Goal: Communication & Community: Answer question/provide support

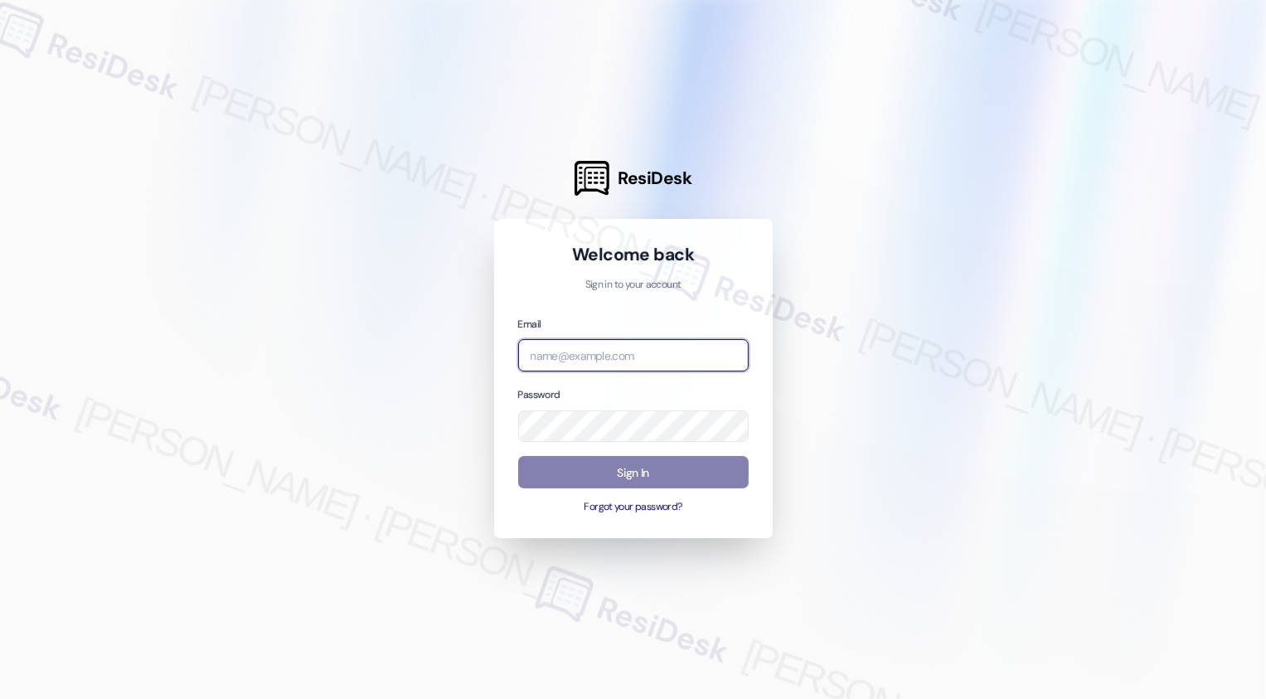
click at [559, 367] on input "email" at bounding box center [633, 355] width 230 height 32
type input "c"
click at [565, 354] on input "email" at bounding box center [633, 355] width 230 height 32
type input "c"
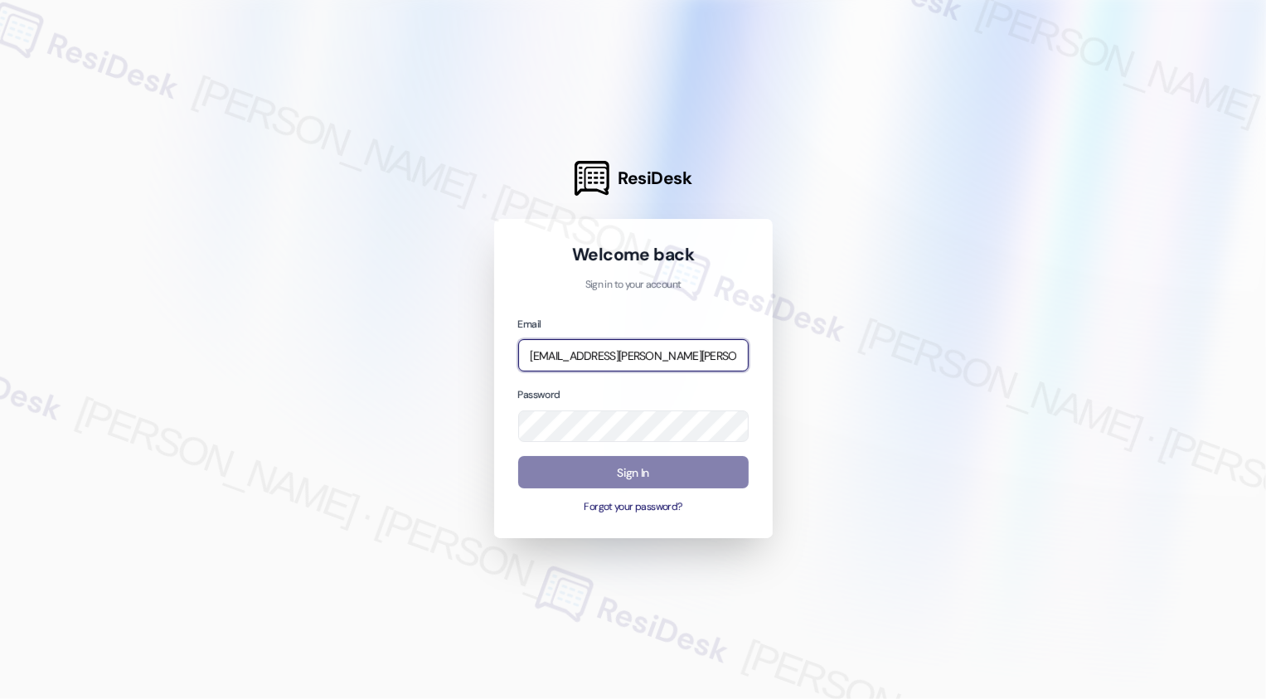
type input "[EMAIL_ADDRESS][PERSON_NAME][PERSON_NAME][DOMAIN_NAME]"
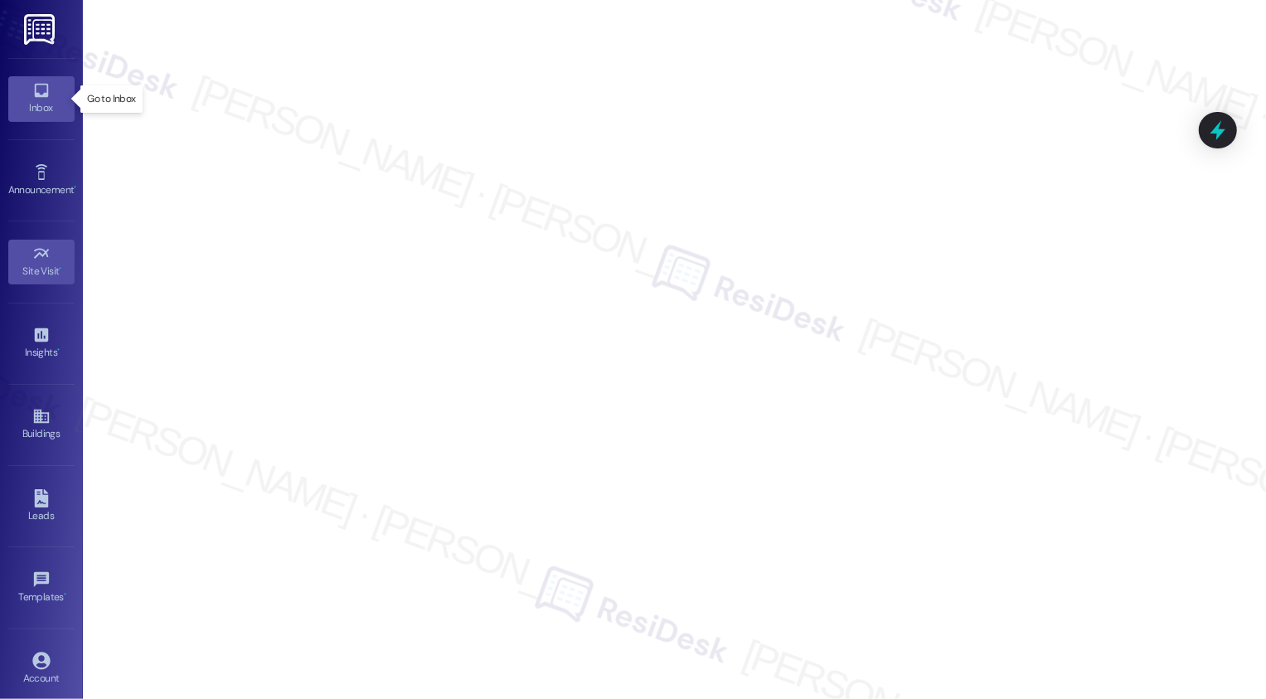
click at [36, 99] on div "Inbox" at bounding box center [41, 107] width 83 height 17
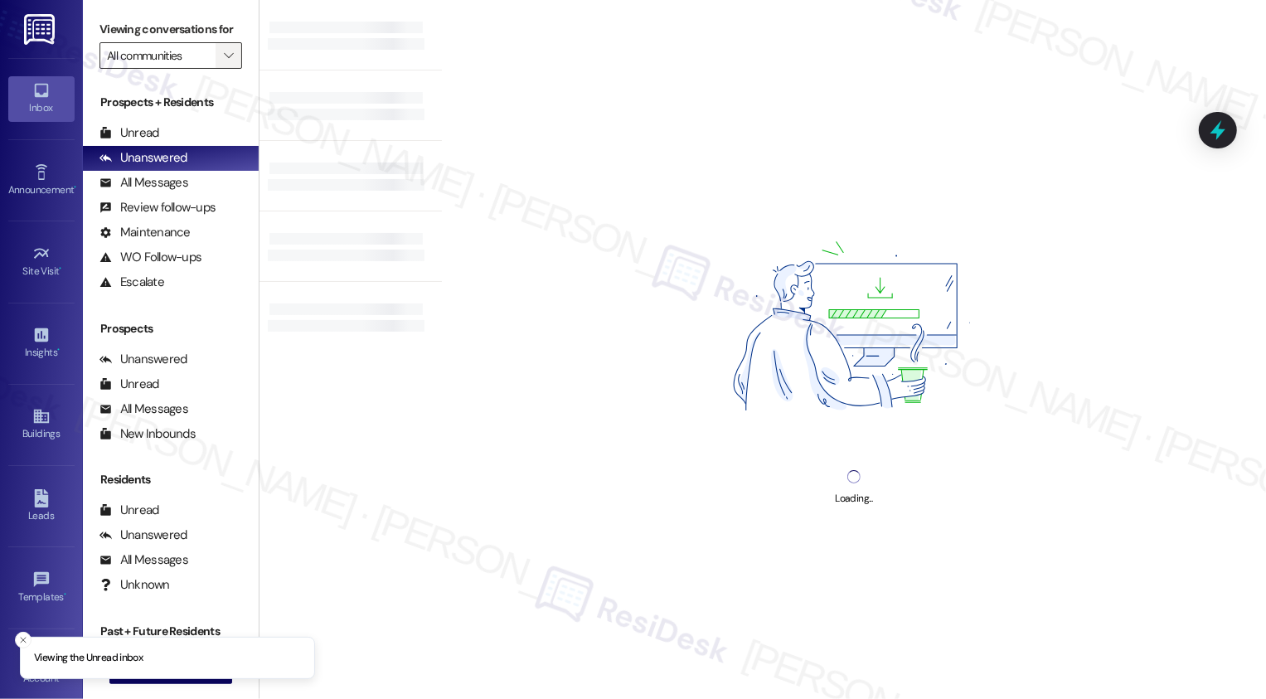
click at [224, 62] on icon "" at bounding box center [228, 55] width 9 height 13
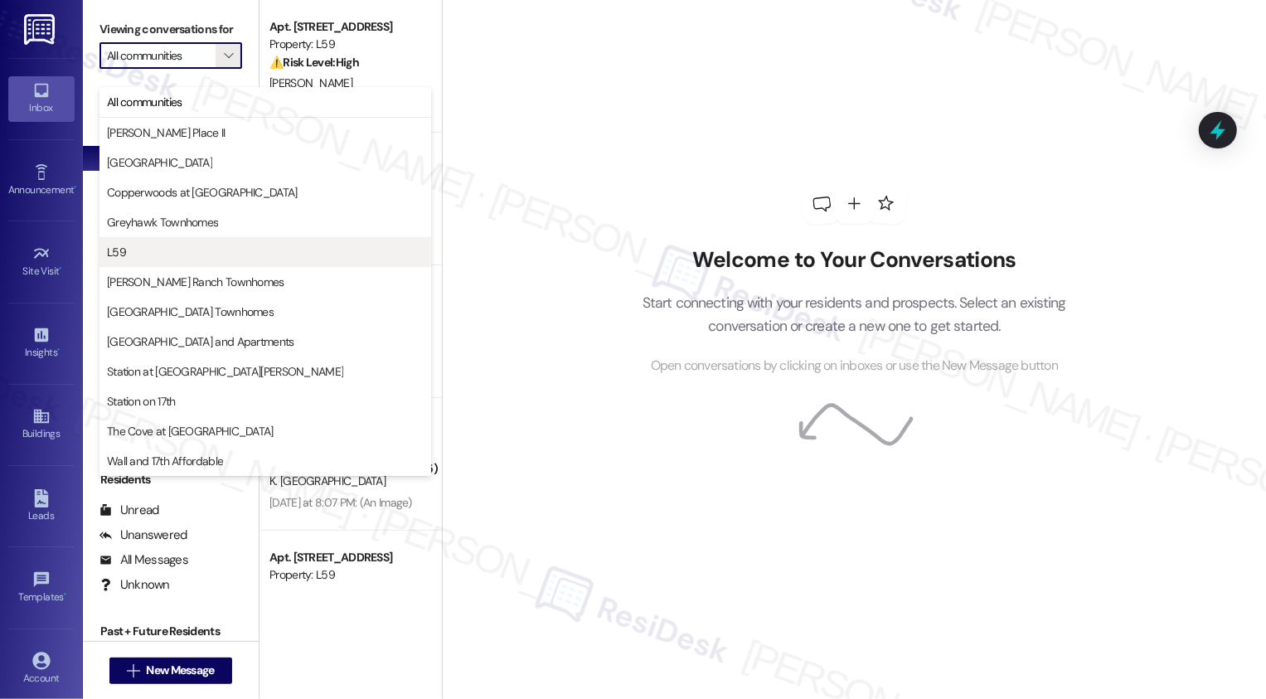
click at [166, 250] on span "L59" at bounding box center [265, 252] width 317 height 17
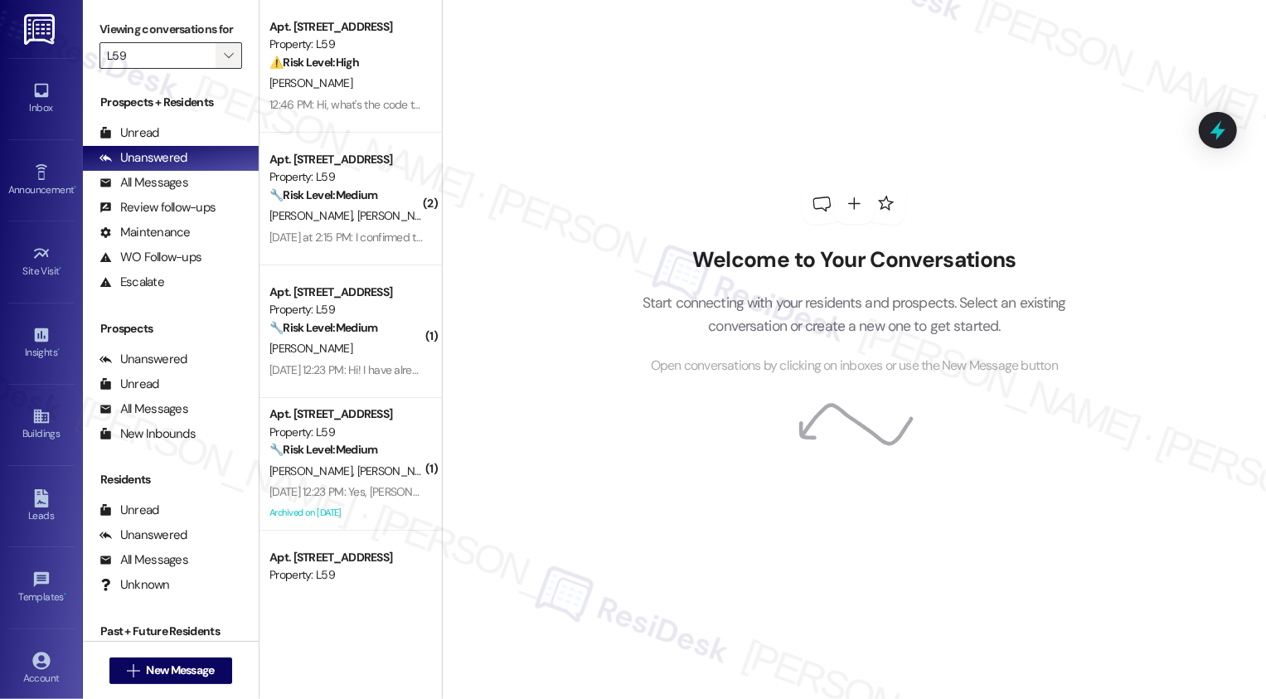
click at [224, 62] on icon "" at bounding box center [228, 55] width 9 height 13
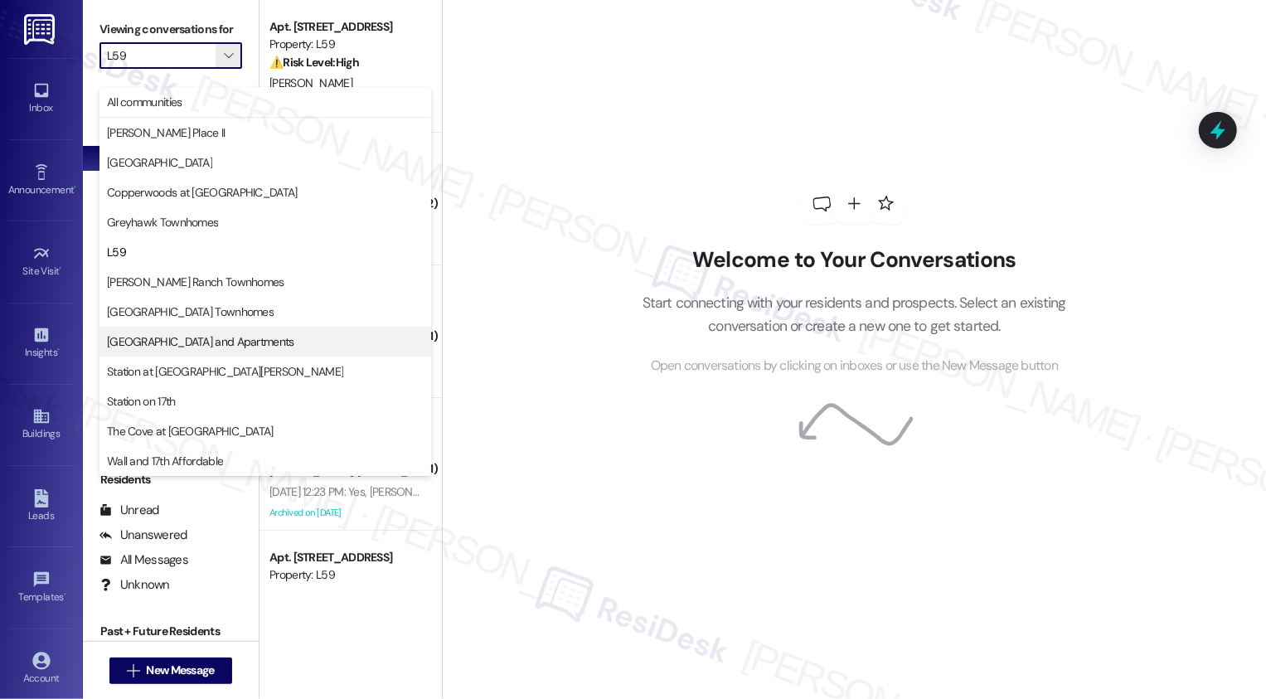
click at [184, 337] on span "[GEOGRAPHIC_DATA] and Apartments" at bounding box center [200, 341] width 187 height 17
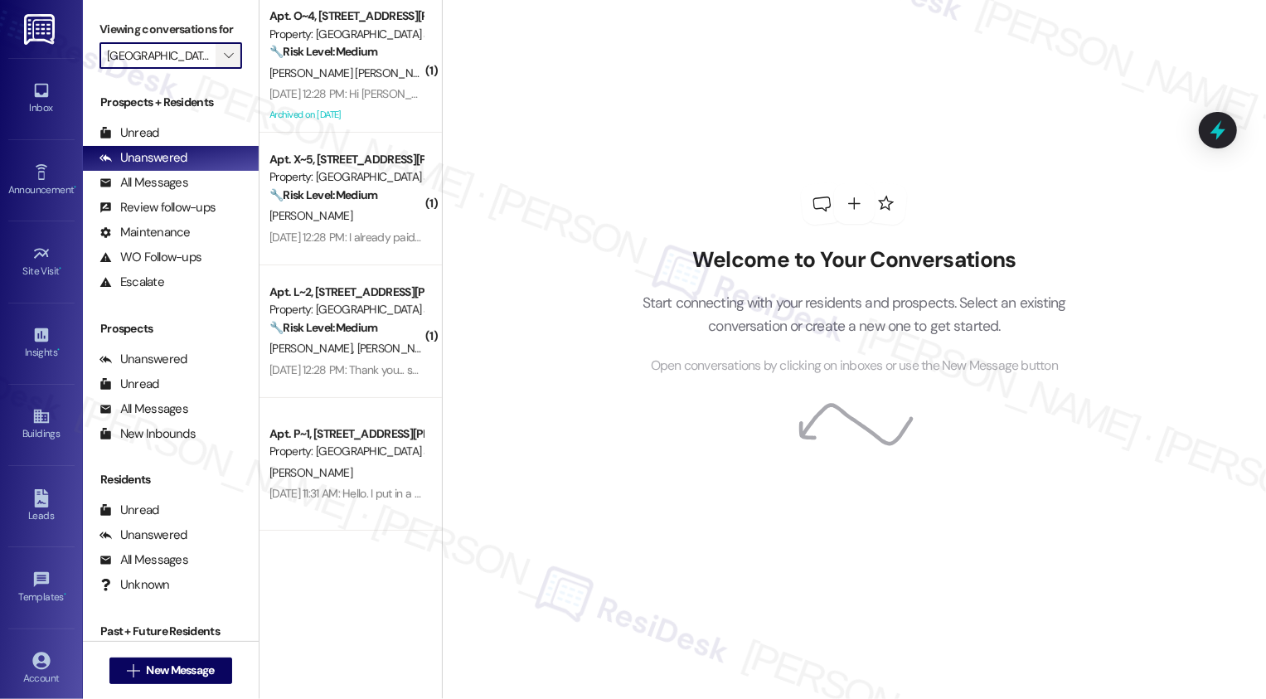
click at [224, 62] on icon "" at bounding box center [228, 55] width 9 height 13
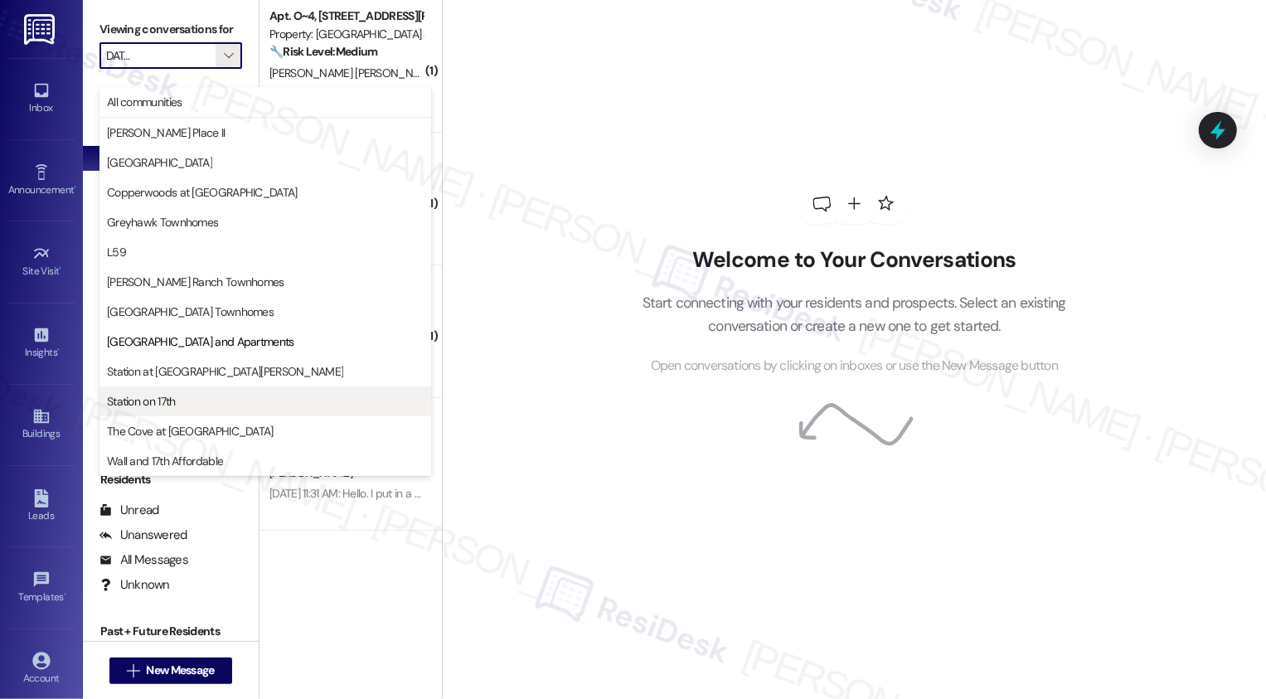
click at [171, 407] on span "Station on 17th" at bounding box center [141, 401] width 69 height 17
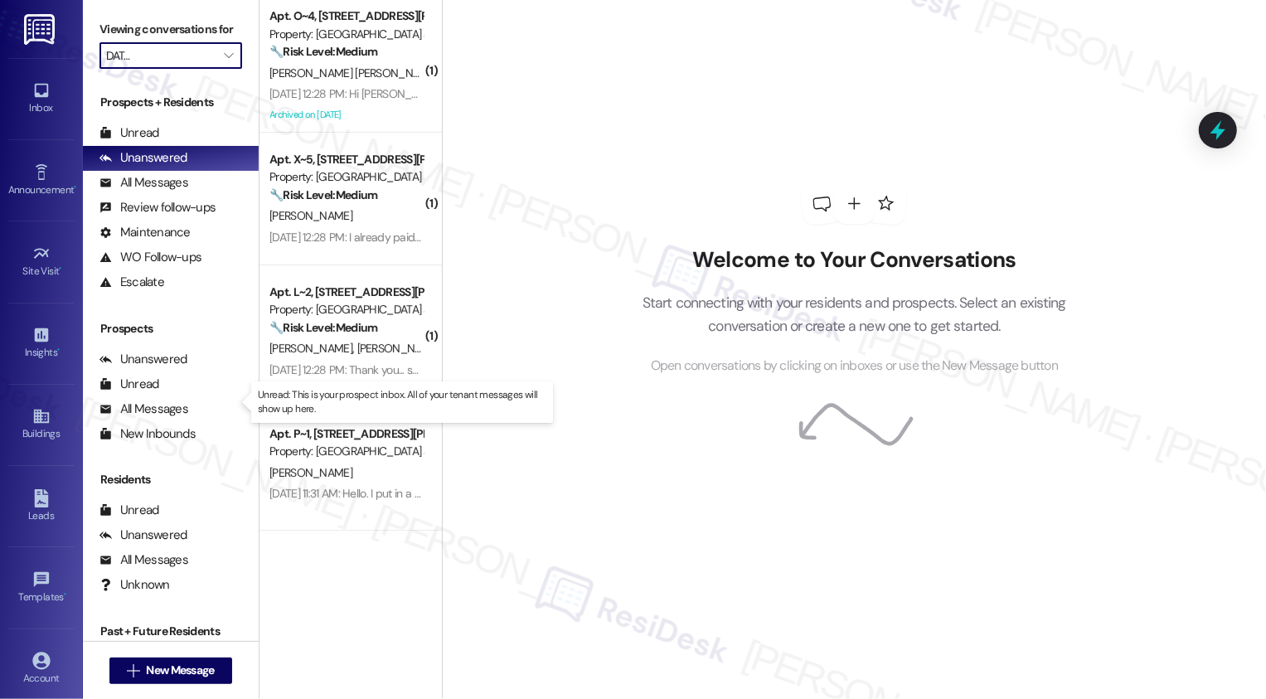
type input "Station on 17th"
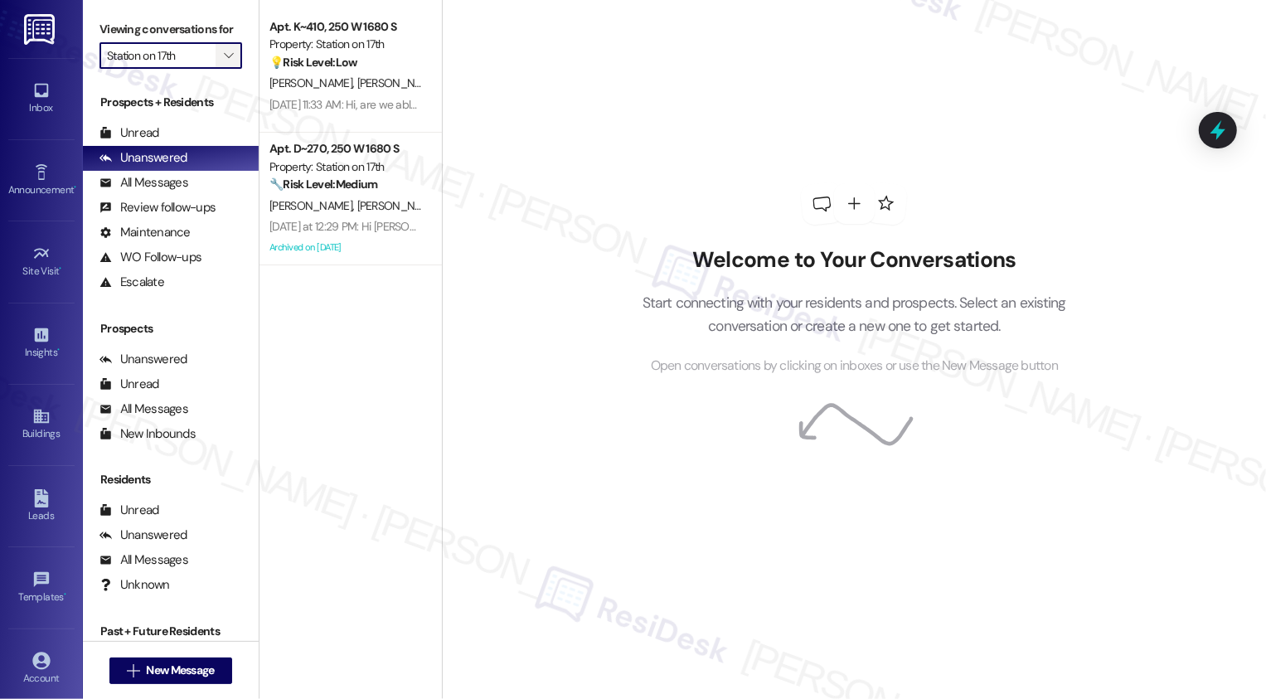
click at [216, 69] on button "" at bounding box center [229, 55] width 27 height 27
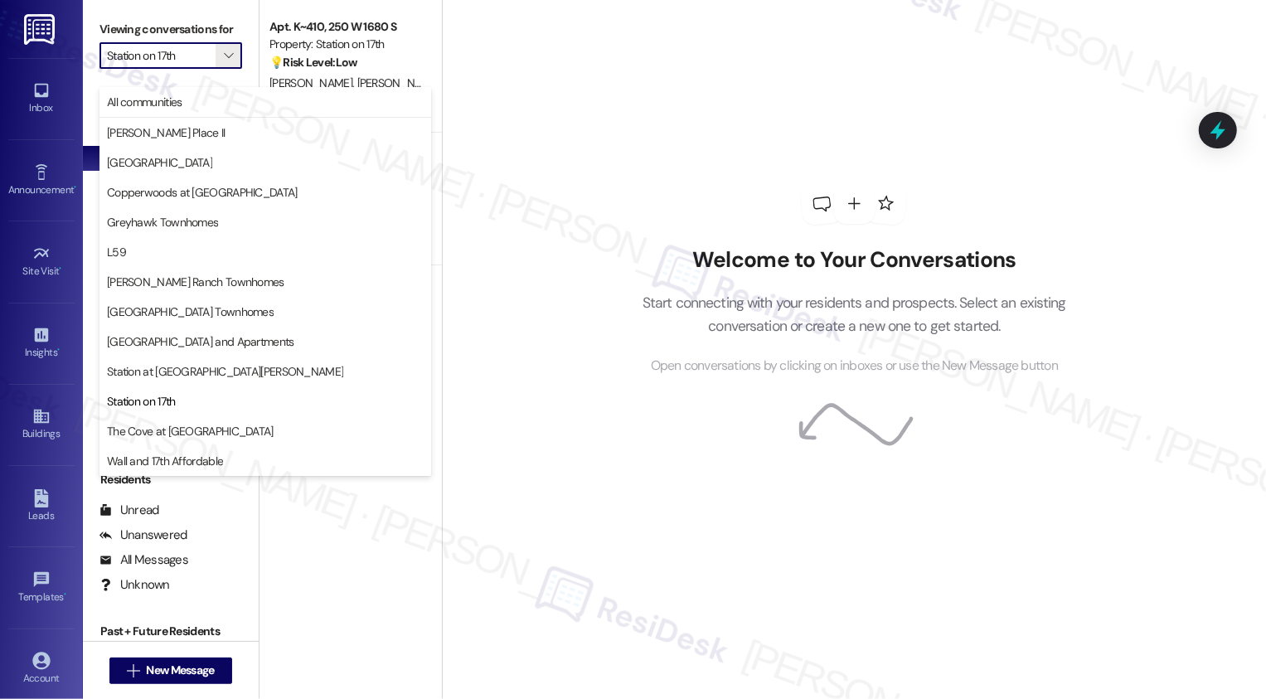
click at [535, 311] on div "Welcome to Your Conversations Start connecting with your residents and prospect…" at bounding box center [854, 349] width 824 height 699
